Goal: Information Seeking & Learning: Learn about a topic

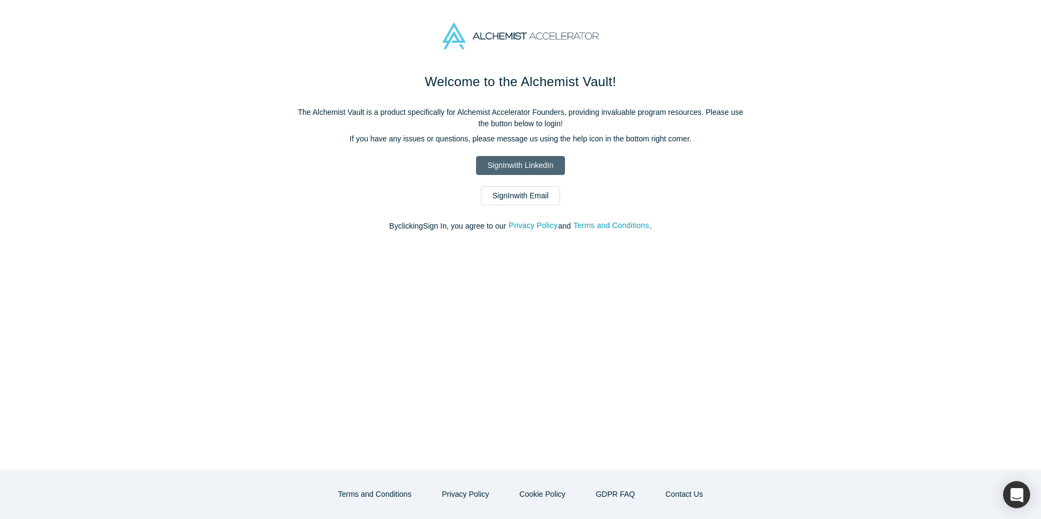
click at [540, 169] on link "Sign In with LinkedIn" at bounding box center [520, 165] width 88 height 19
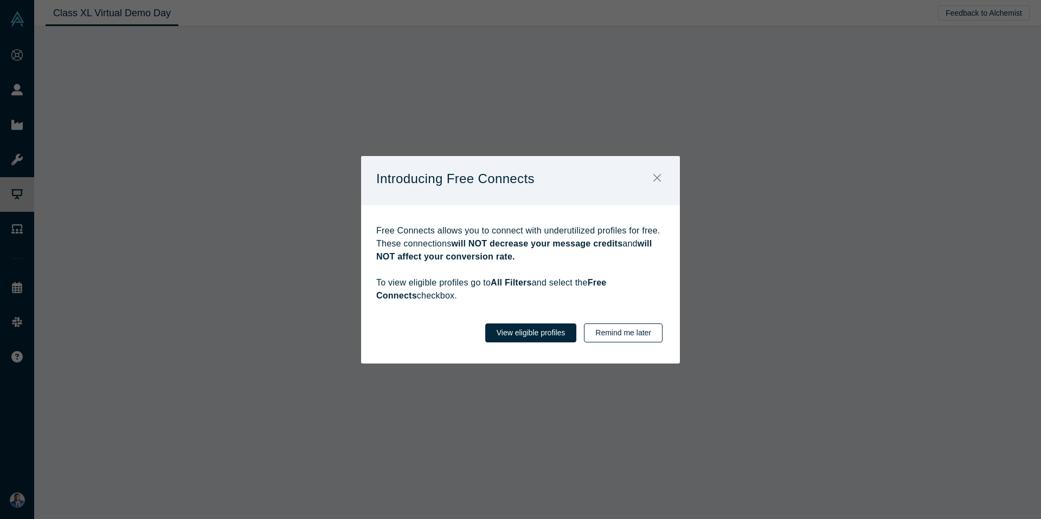
click at [630, 337] on button "Remind me later" at bounding box center [623, 333] width 79 height 19
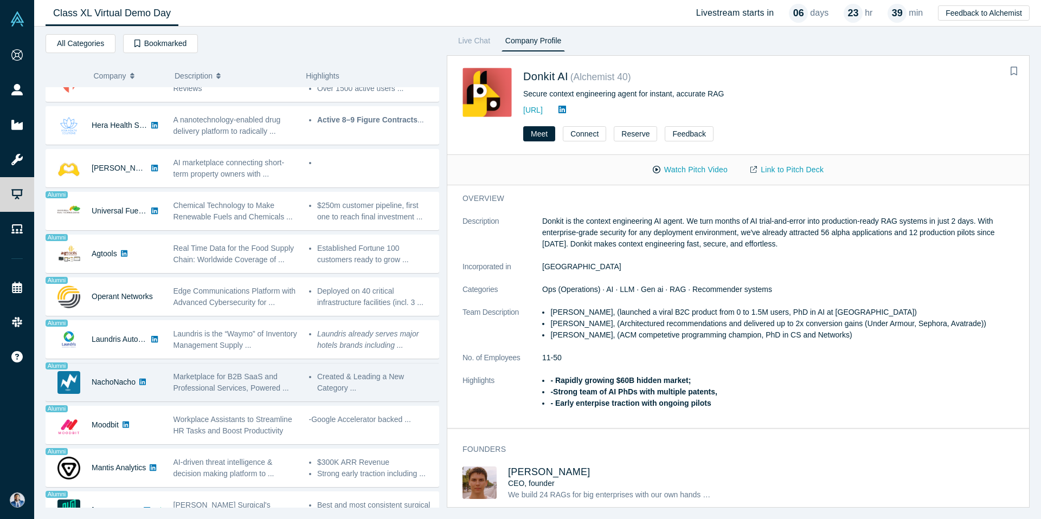
scroll to position [563, 0]
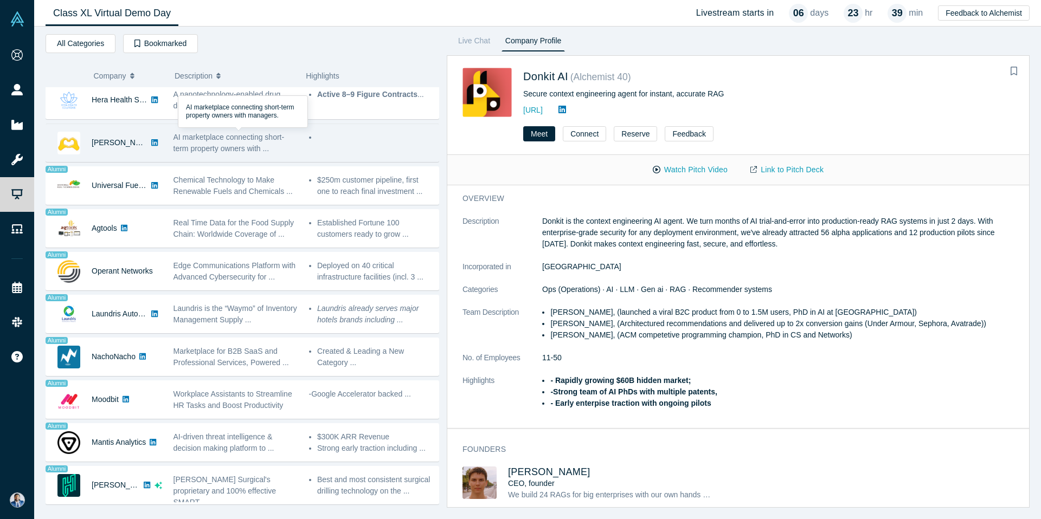
click at [160, 146] on div "Besty AI" at bounding box center [104, 142] width 116 height 37
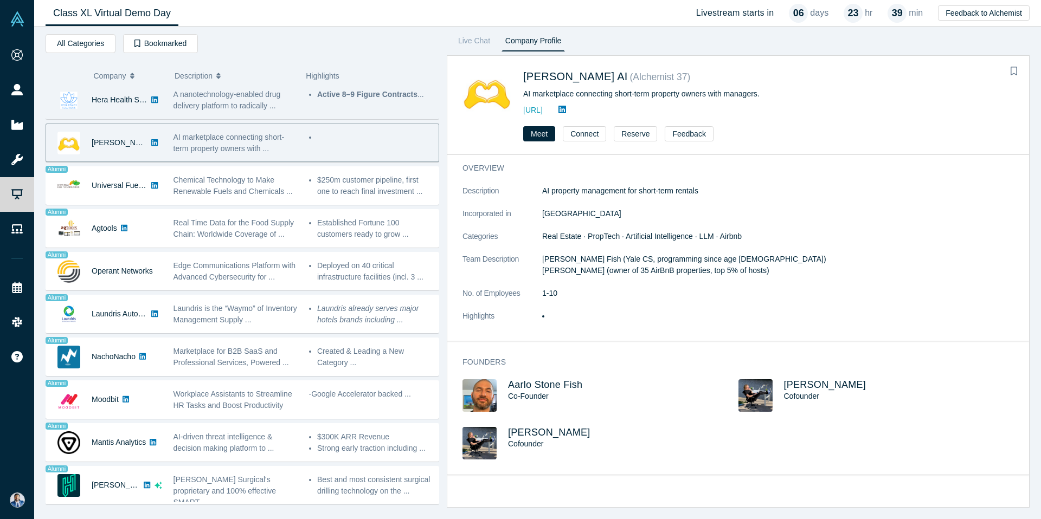
click at [144, 115] on div "Hera Health Solutions" at bounding box center [120, 99] width 56 height 37
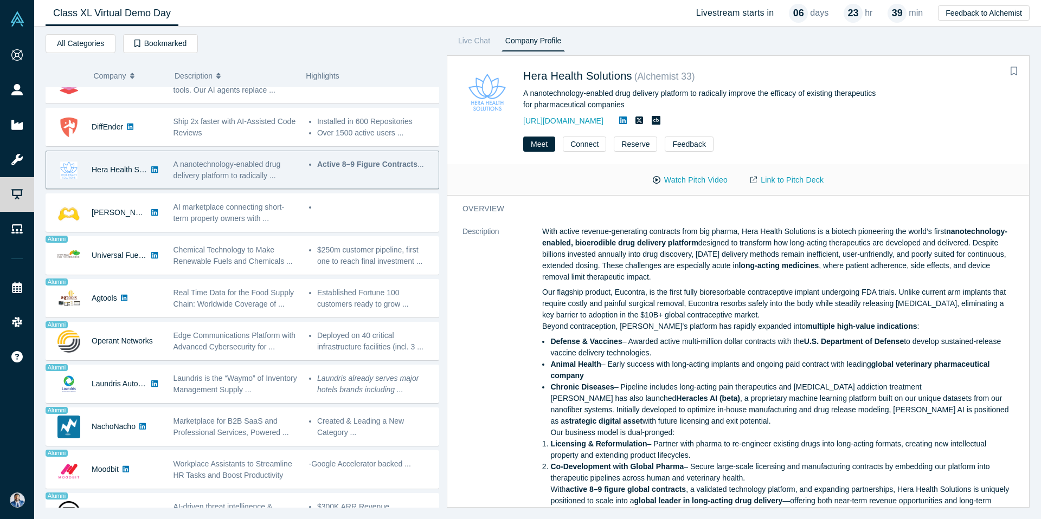
scroll to position [460, 0]
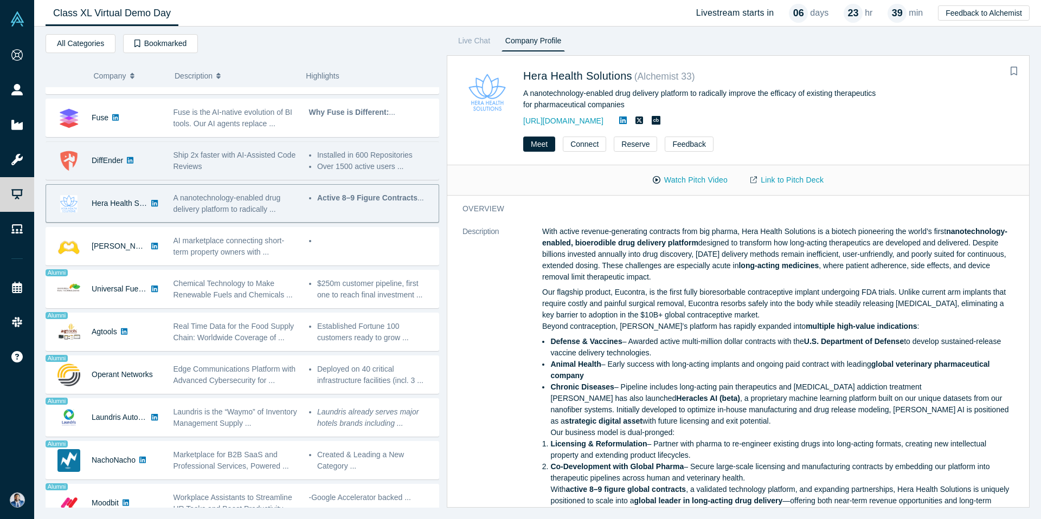
click at [139, 178] on div "DiffEnder" at bounding box center [104, 160] width 116 height 37
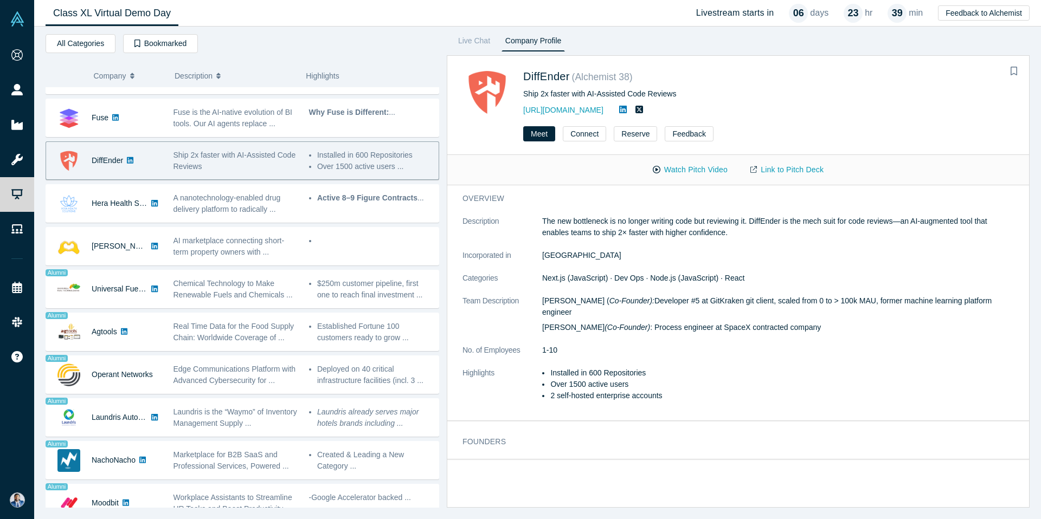
click at [132, 310] on div "Donkit AI No overlapping areas Secure context engineering agent for instant, ac…" at bounding box center [243, 160] width 394 height 1067
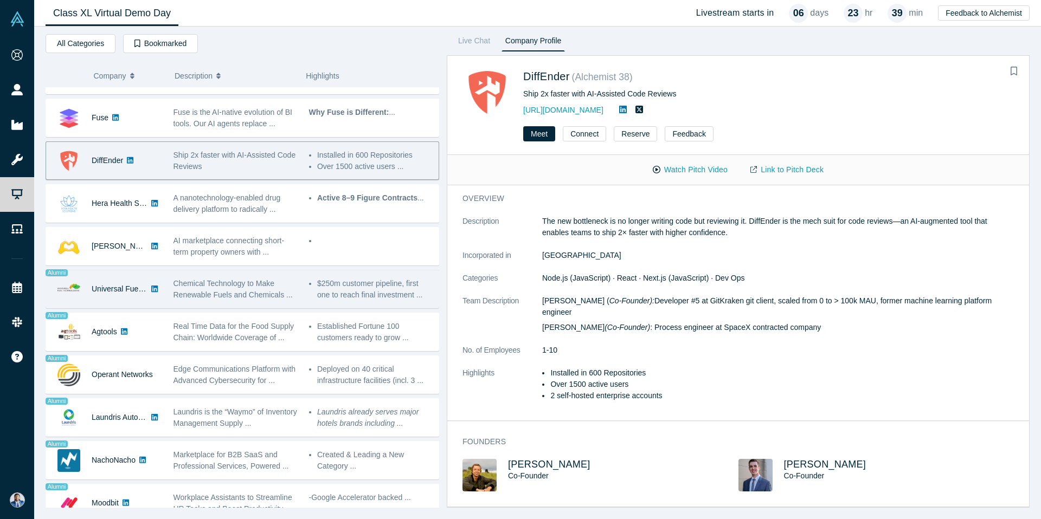
click at [135, 303] on div "Universal Fuel Technologies" at bounding box center [120, 289] width 56 height 37
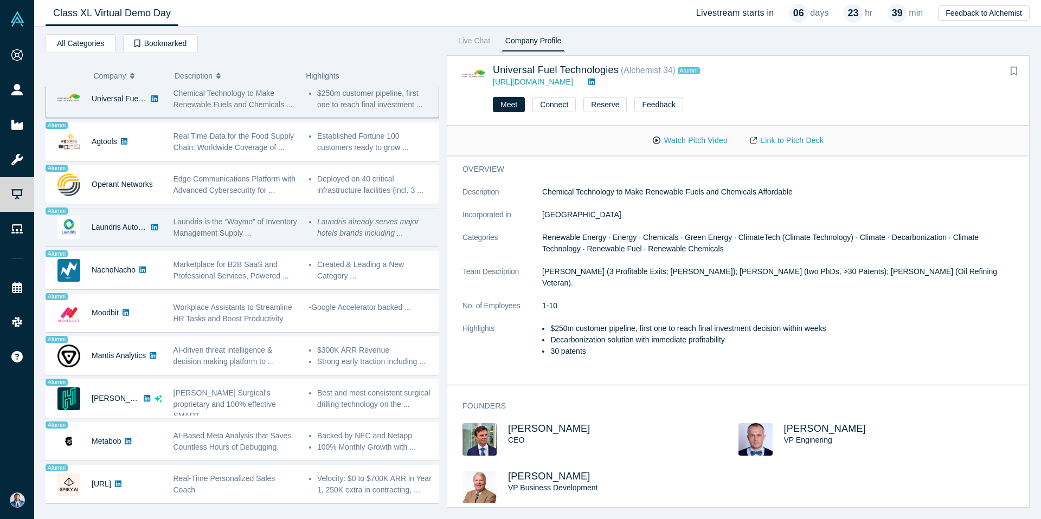
scroll to position [157, 0]
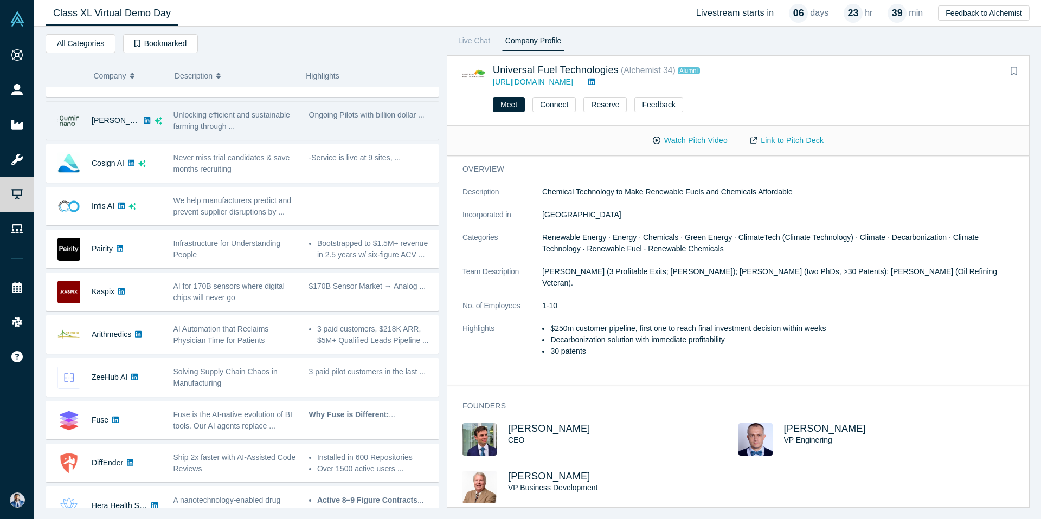
click at [34, 195] on link "Demo Day" at bounding box center [17, 194] width 34 height 35
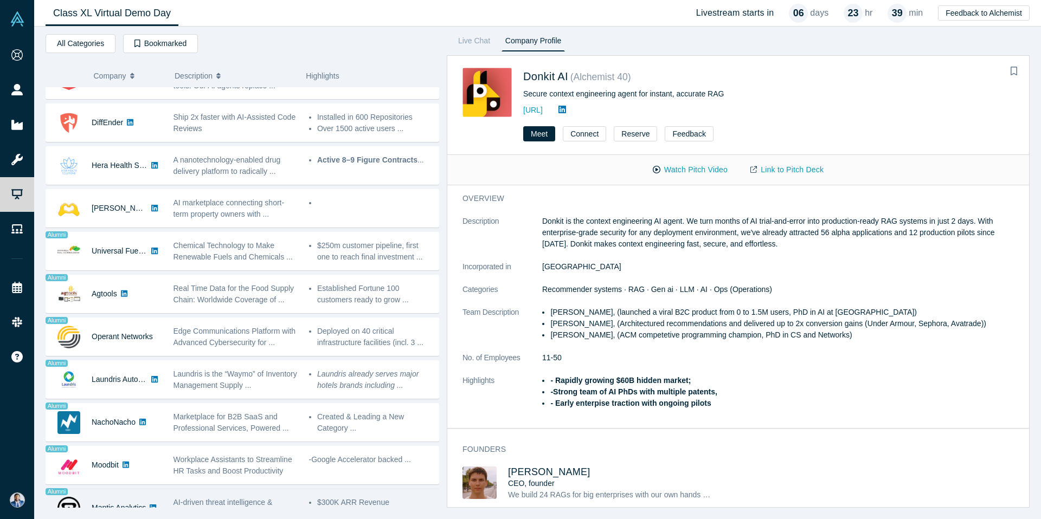
scroll to position [495, 0]
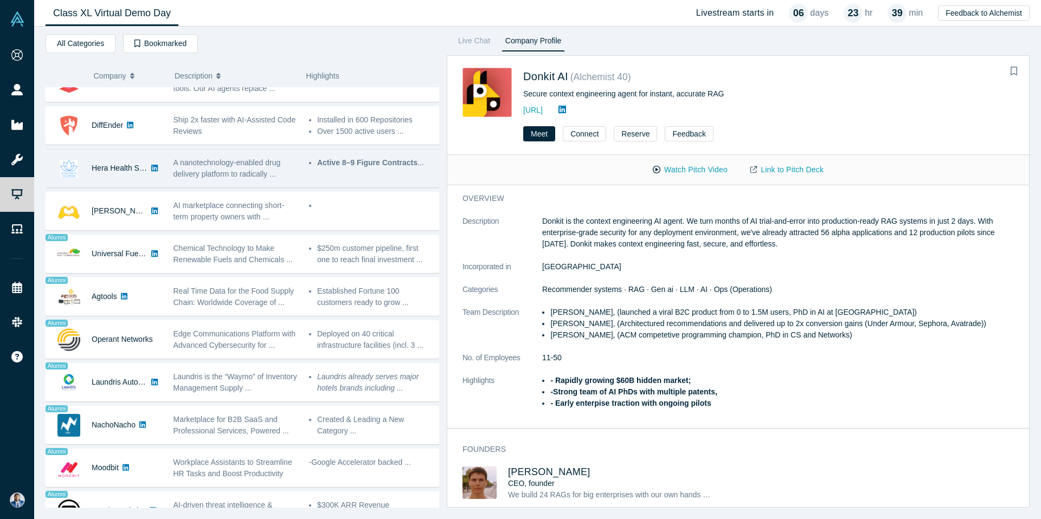
click at [353, 174] on div "Active 8–9 Figure Contracts ..." at bounding box center [371, 168] width 136 height 34
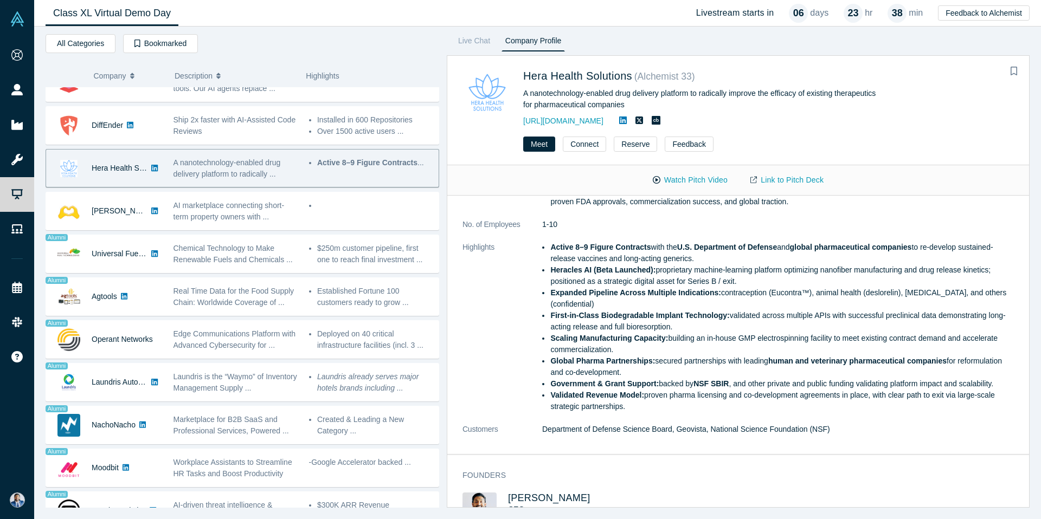
scroll to position [0, 0]
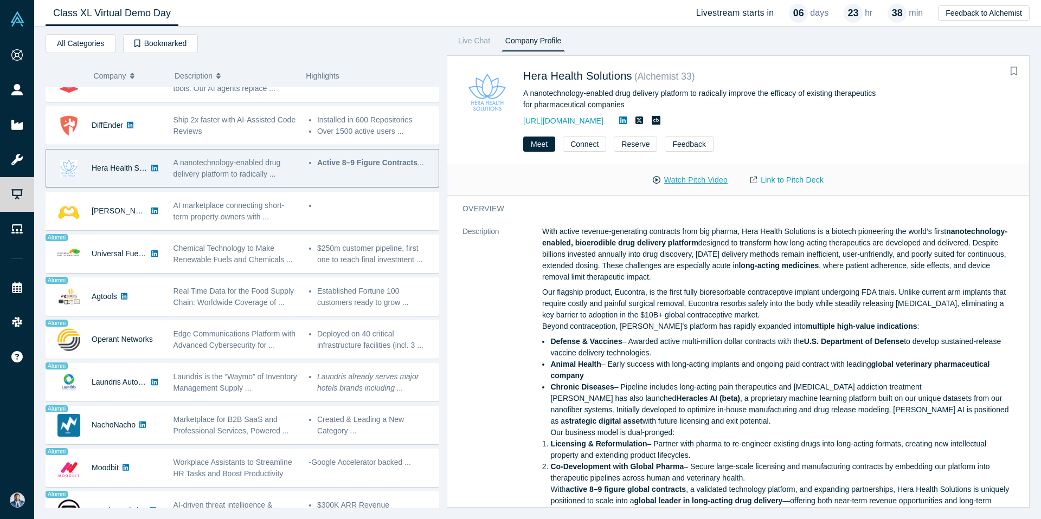
click at [679, 176] on button "Watch Pitch Video" at bounding box center [690, 180] width 98 height 19
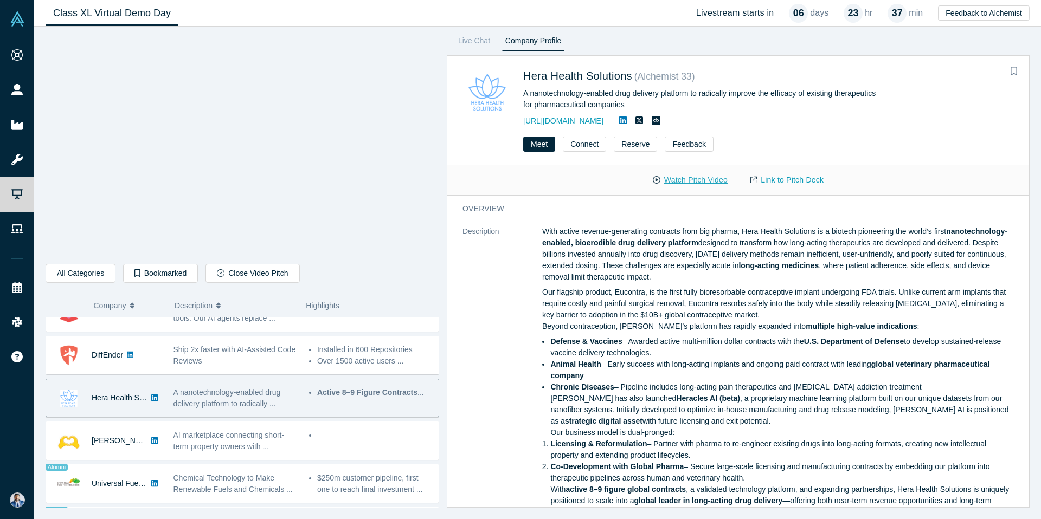
click at [672, 178] on button "Watch Pitch Video" at bounding box center [690, 180] width 98 height 19
click at [469, 271] on dt "Description" at bounding box center [503, 378] width 80 height 304
click at [481, 37] on link "Live Chat" at bounding box center [474, 42] width 40 height 17
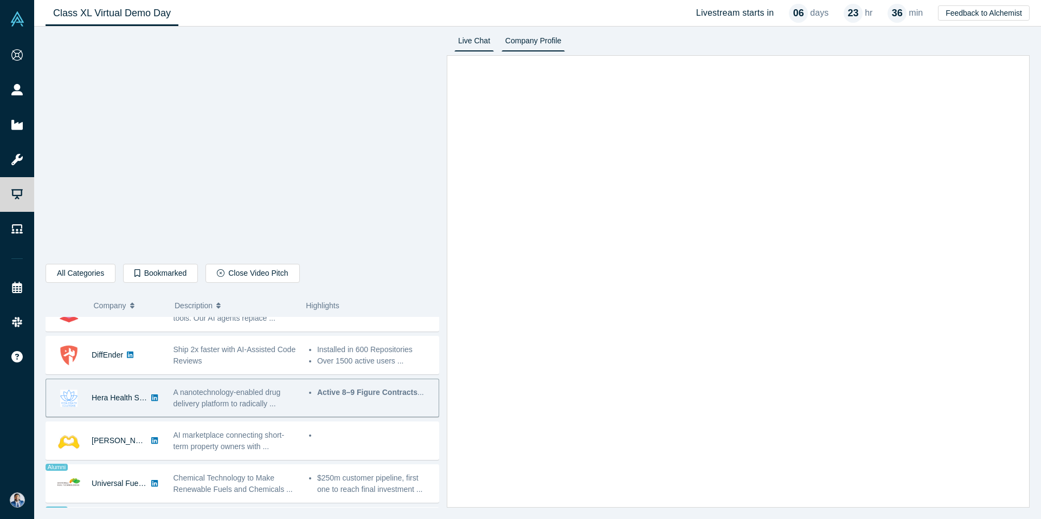
click at [559, 34] on link "Company Profile" at bounding box center [533, 42] width 63 height 17
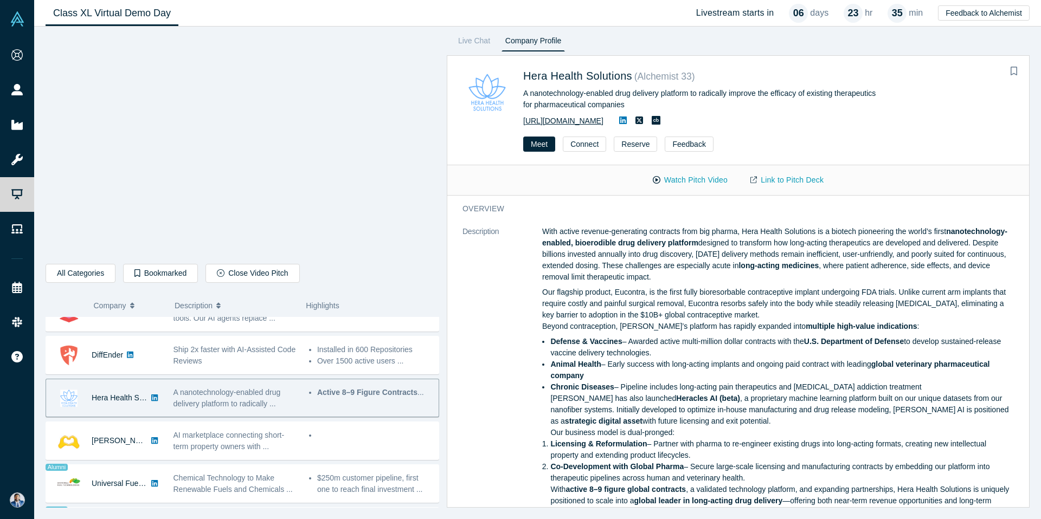
click at [604, 119] on link "https://www.herahealthsolutions.com/" at bounding box center [563, 121] width 80 height 9
